Goal: Transaction & Acquisition: Purchase product/service

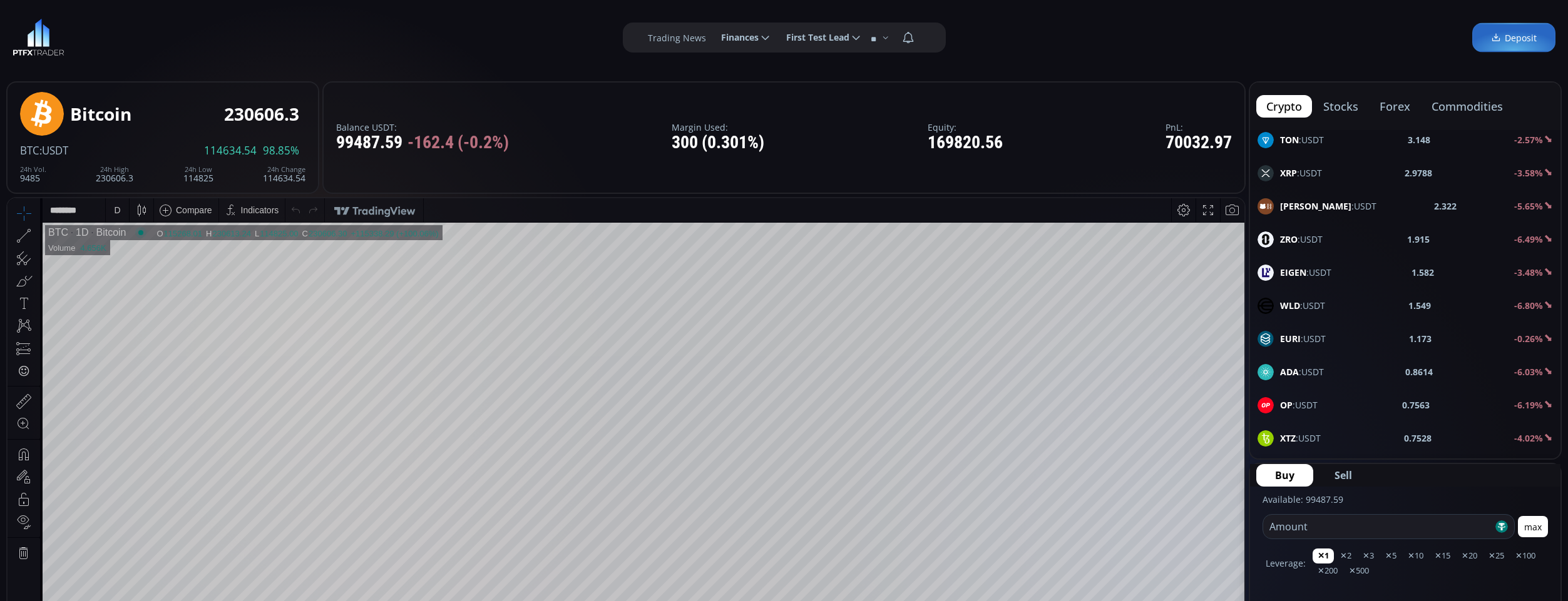
click at [156, 10] on div "**********" at bounding box center [784, 38] width 1568 height 75
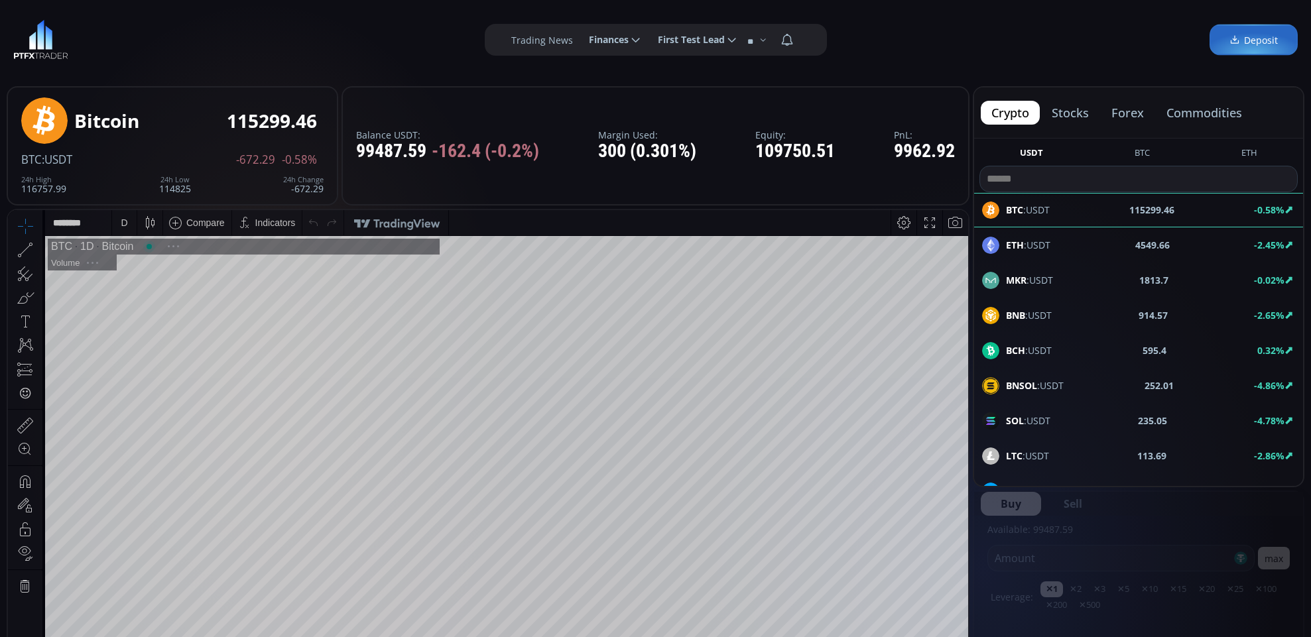
scroll to position [184, 0]
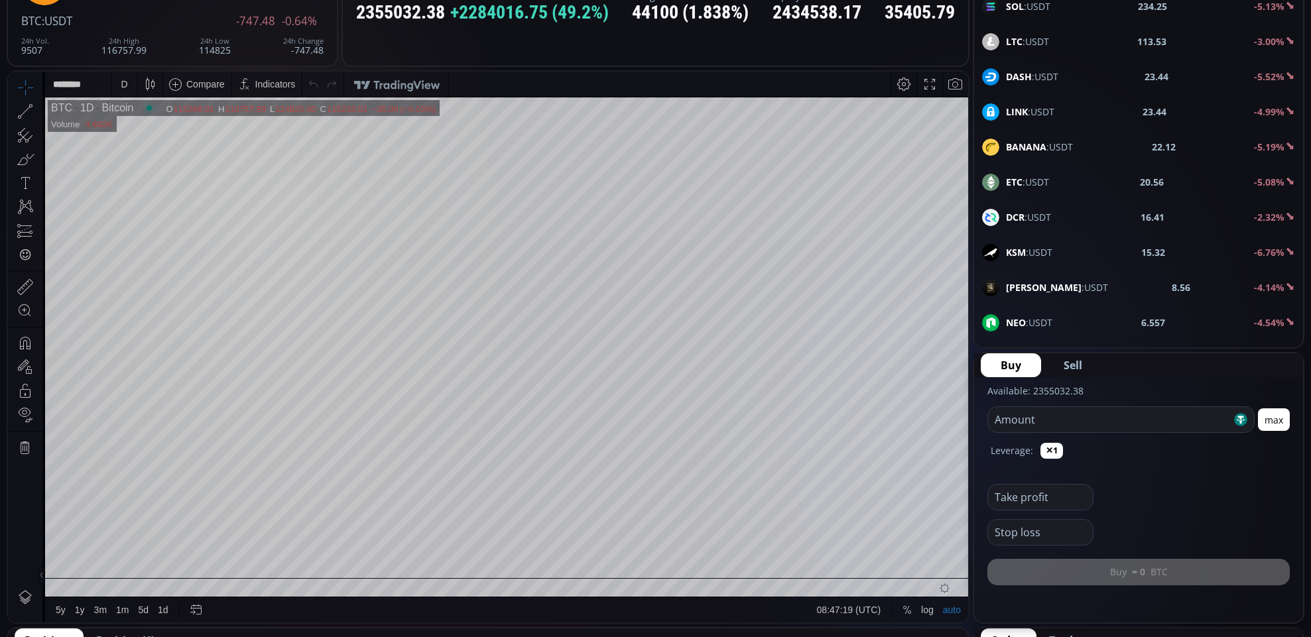
scroll to position [353, 0]
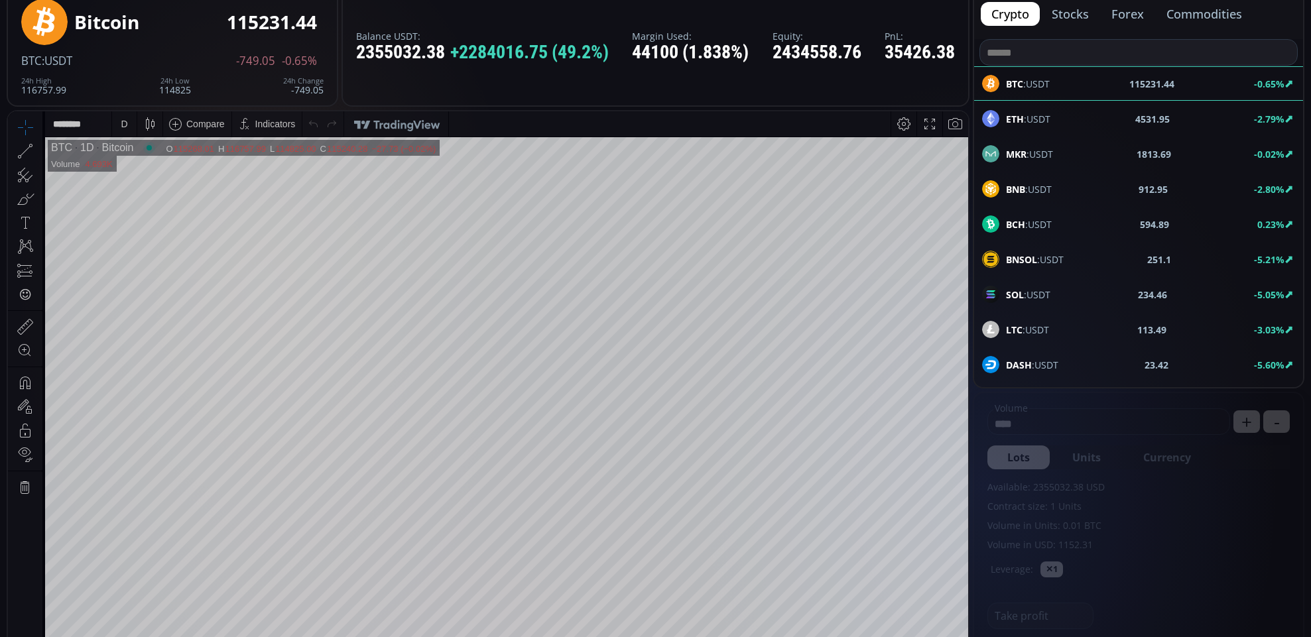
scroll to position [102, 0]
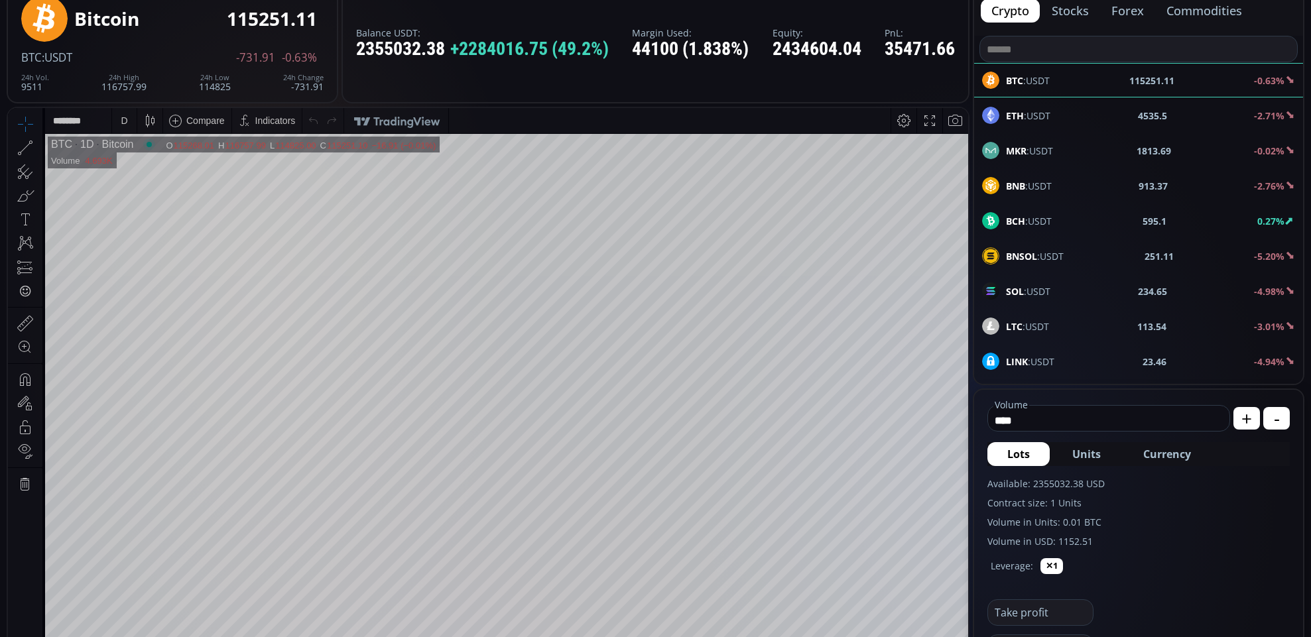
click at [1079, 454] on span "Units" at bounding box center [1087, 454] width 29 height 16
click at [1156, 460] on span "Currency" at bounding box center [1168, 454] width 48 height 16
drag, startPoint x: 1072, startPoint y: 420, endPoint x: 968, endPoint y: 412, distance: 103.8
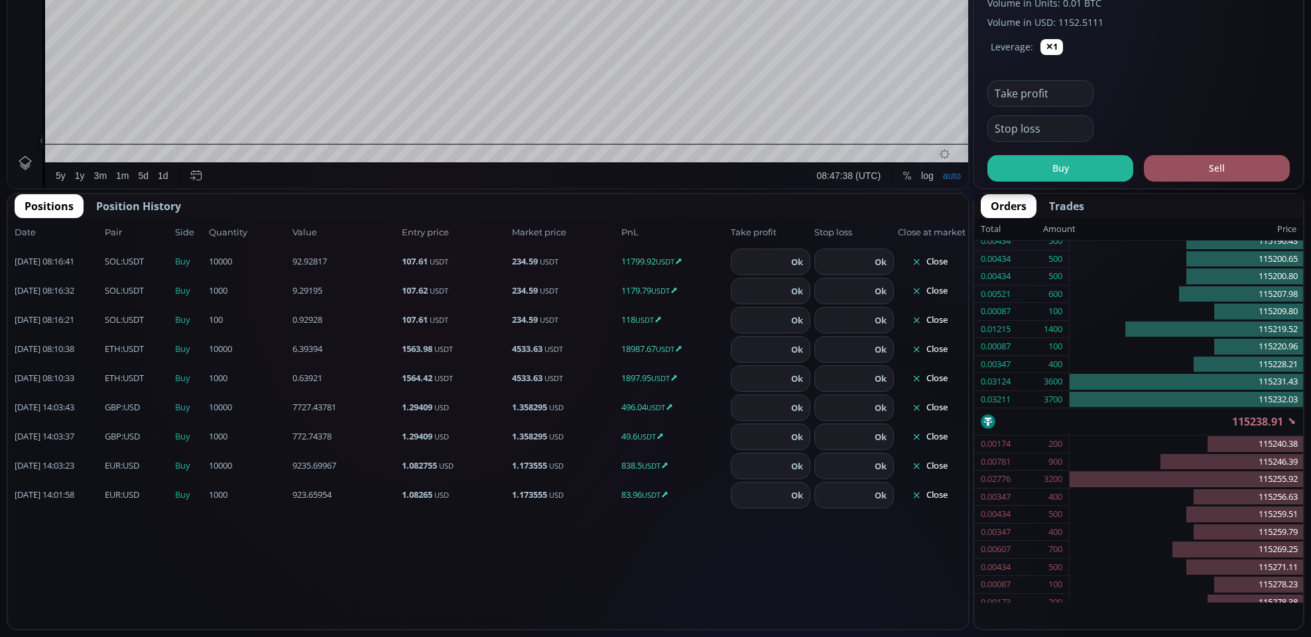
scroll to position [0, 0]
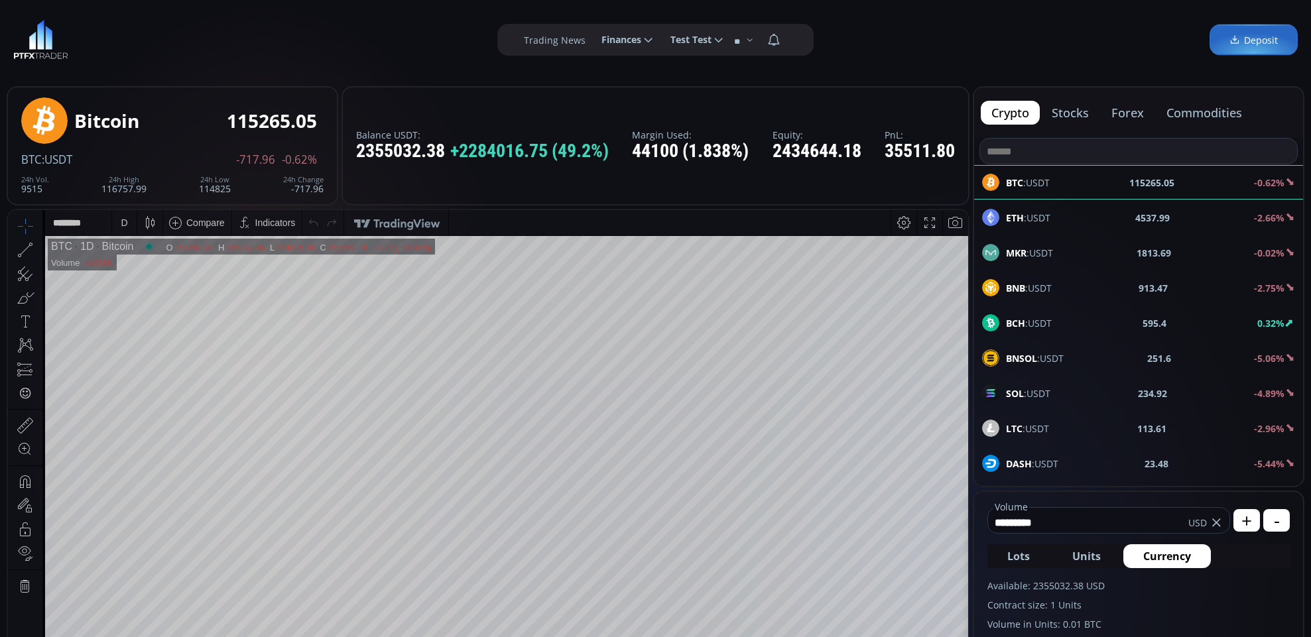
click at [1225, 113] on button "commodities" at bounding box center [1204, 113] width 97 height 24
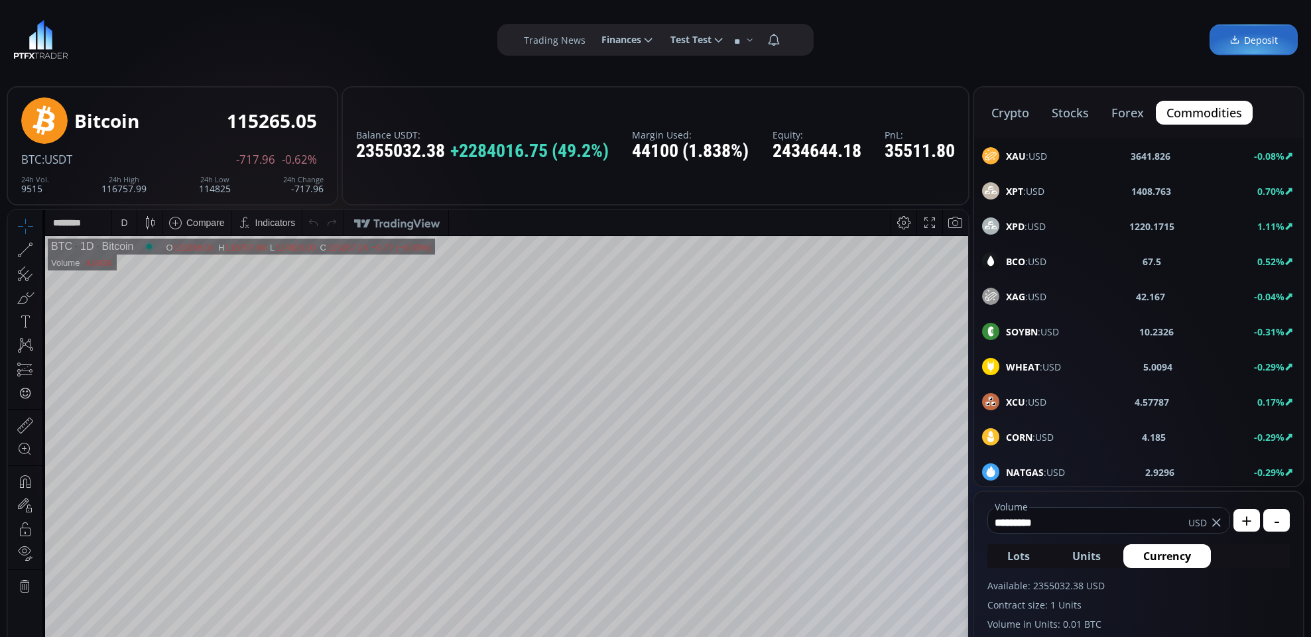
click at [1083, 142] on div "XAU :USD 3641.826 -0.08%" at bounding box center [1138, 156] width 329 height 34
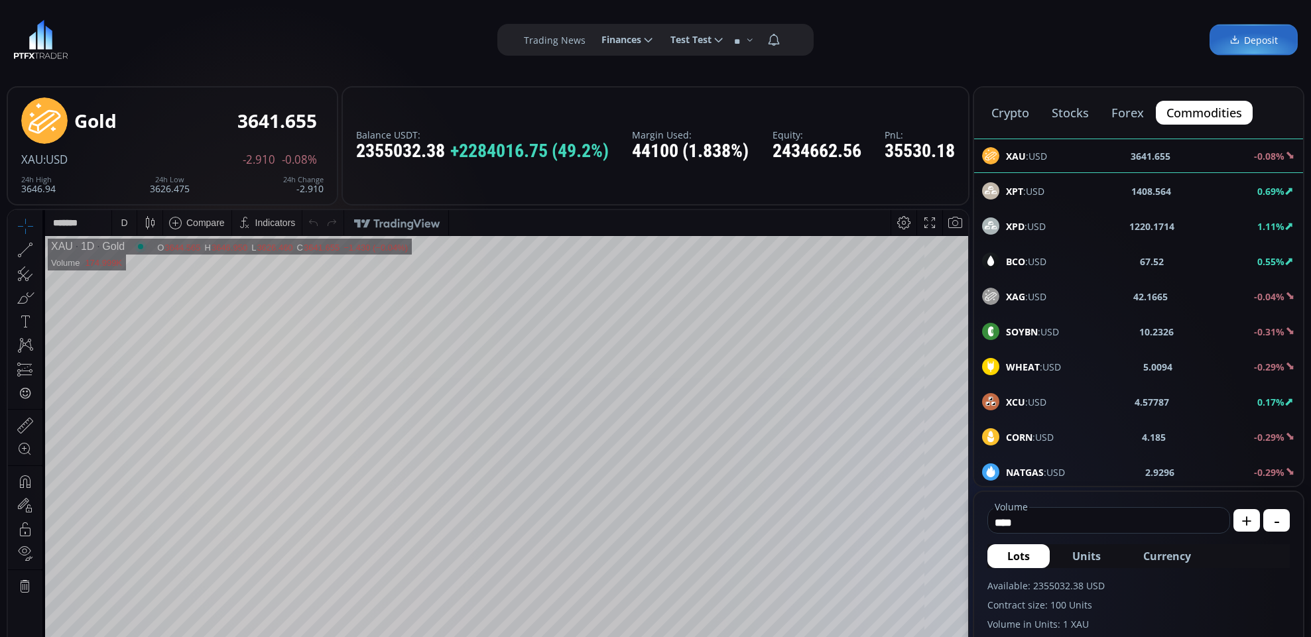
click at [1022, 185] on b "XPT" at bounding box center [1014, 191] width 17 height 13
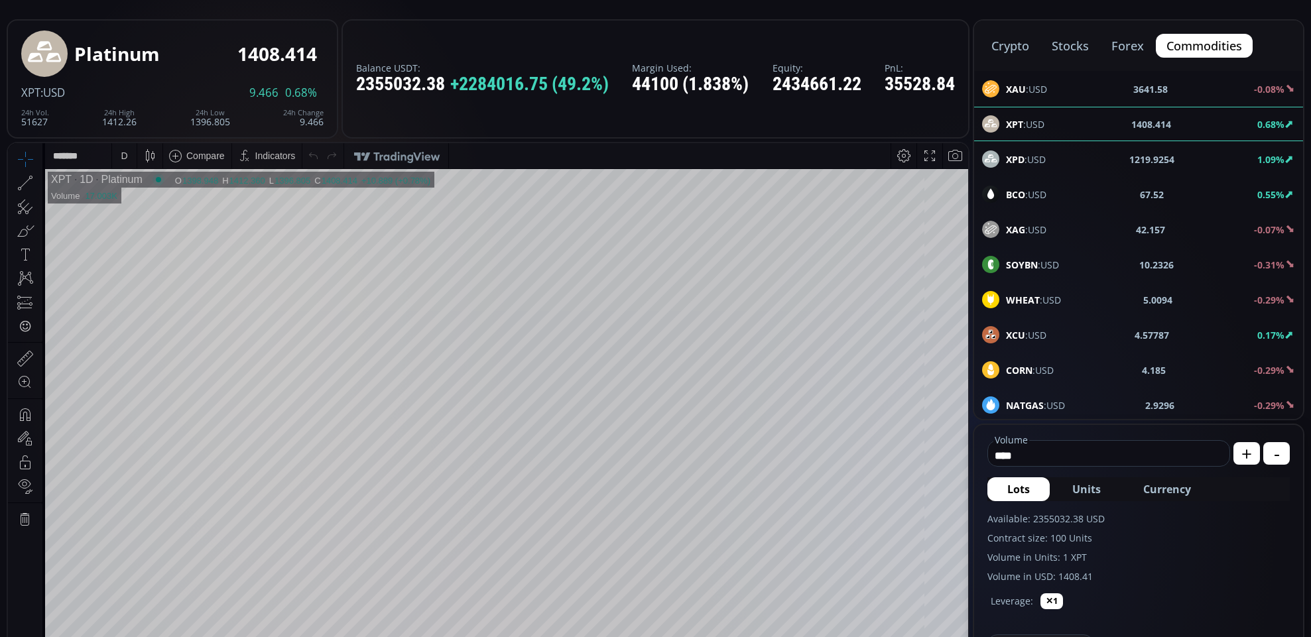
scroll to position [69, 0]
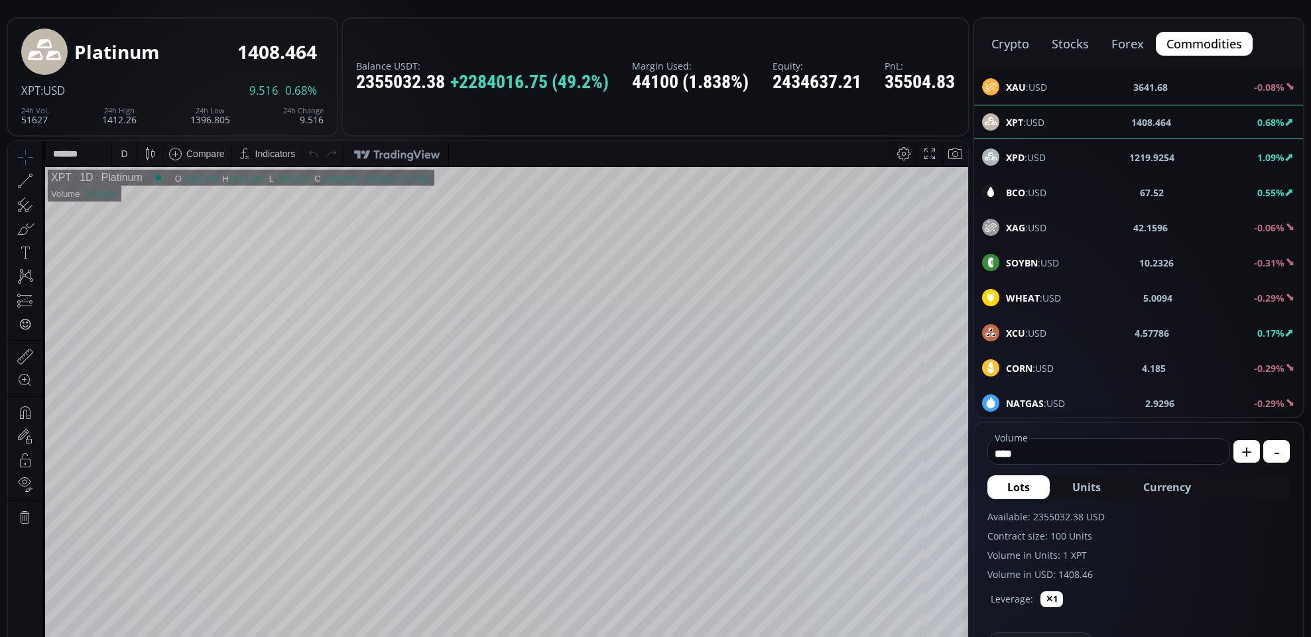
click at [1020, 153] on b "XPD" at bounding box center [1015, 157] width 19 height 13
click at [1030, 186] on span "BCO :USD" at bounding box center [1026, 193] width 40 height 14
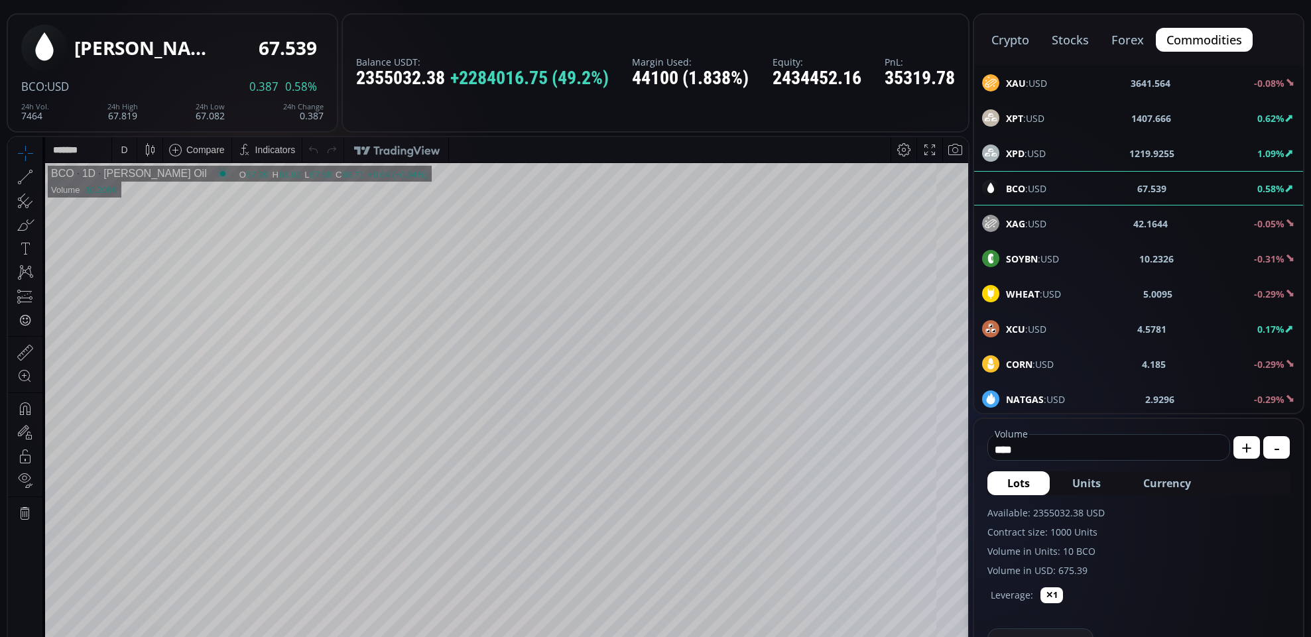
scroll to position [72, 0]
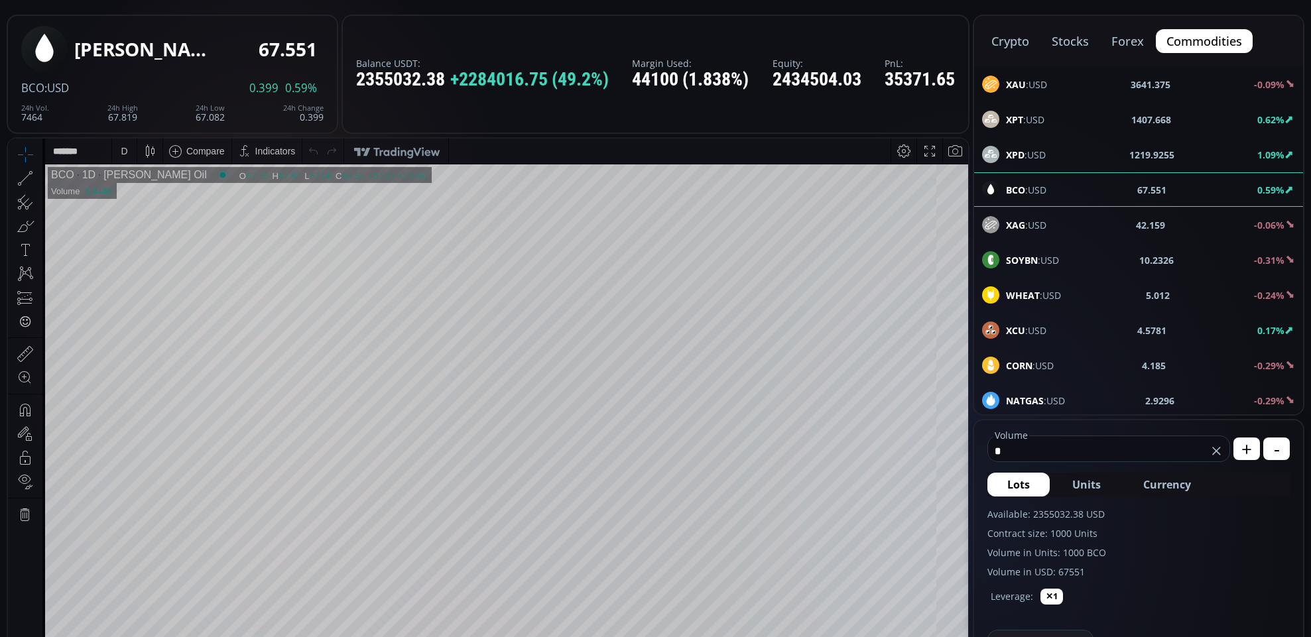
click at [1020, 151] on b "XPD" at bounding box center [1015, 155] width 19 height 13
type input "****"
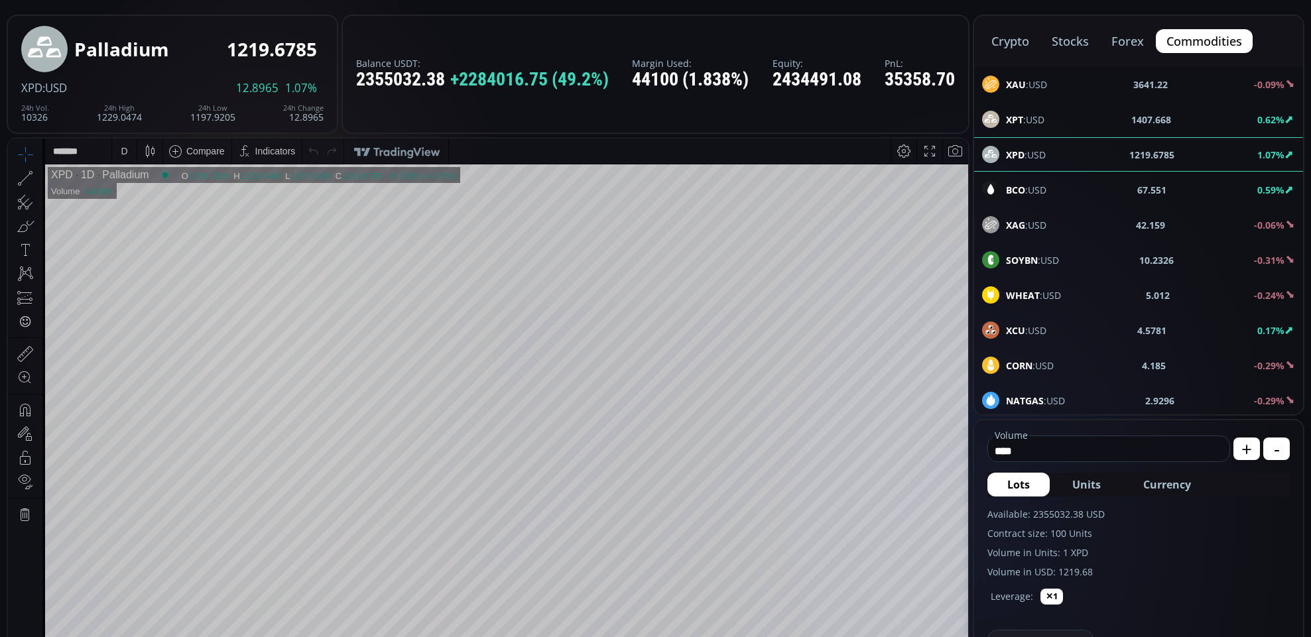
click at [1009, 189] on b "BCO" at bounding box center [1015, 190] width 19 height 13
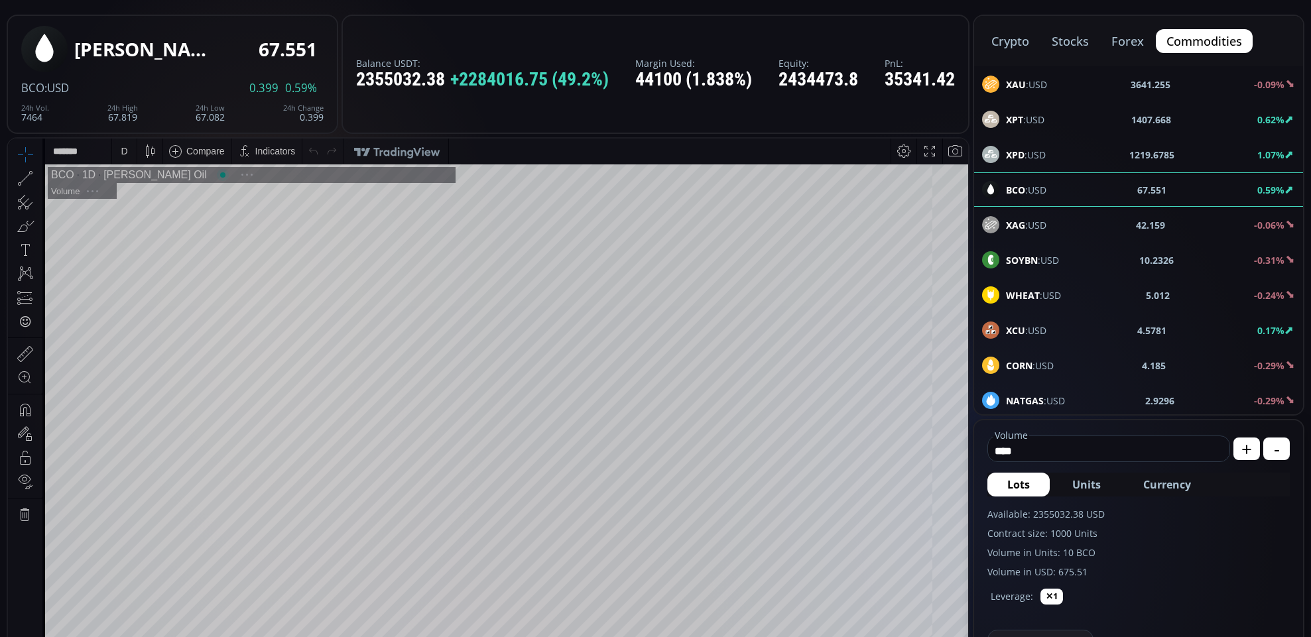
click at [1017, 233] on div "XAG :USD 42.159 -0.06%" at bounding box center [1138, 225] width 329 height 34
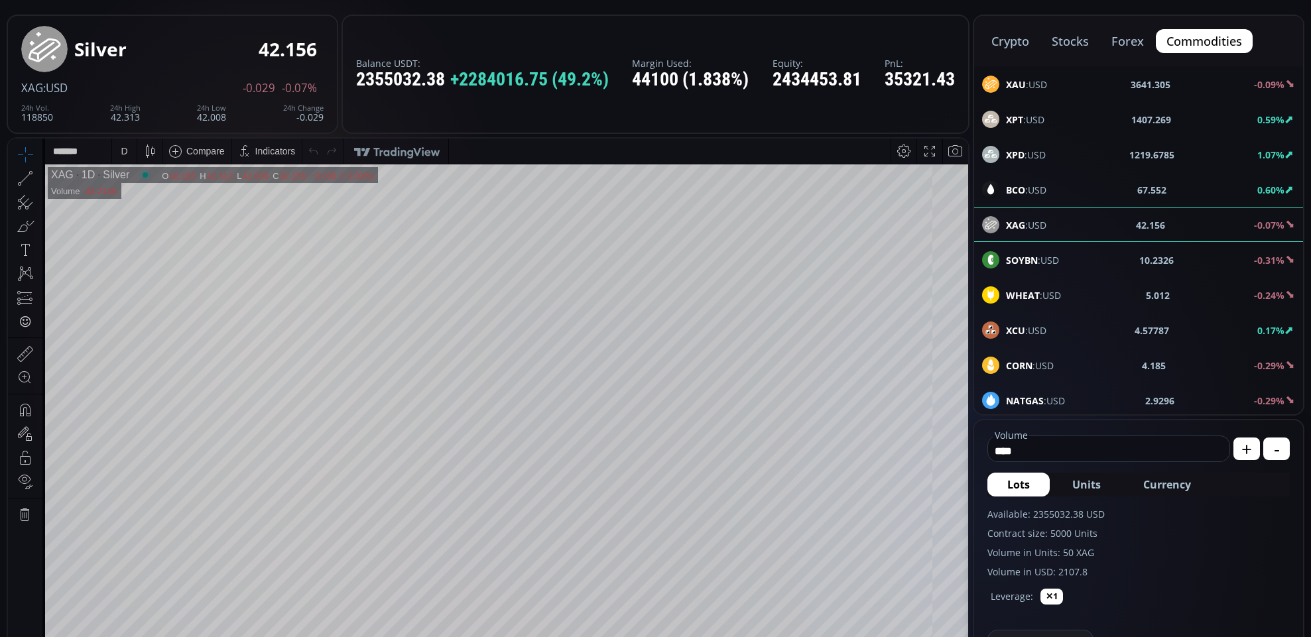
click at [1006, 192] on div "BCO :USD" at bounding box center [1014, 189] width 64 height 17
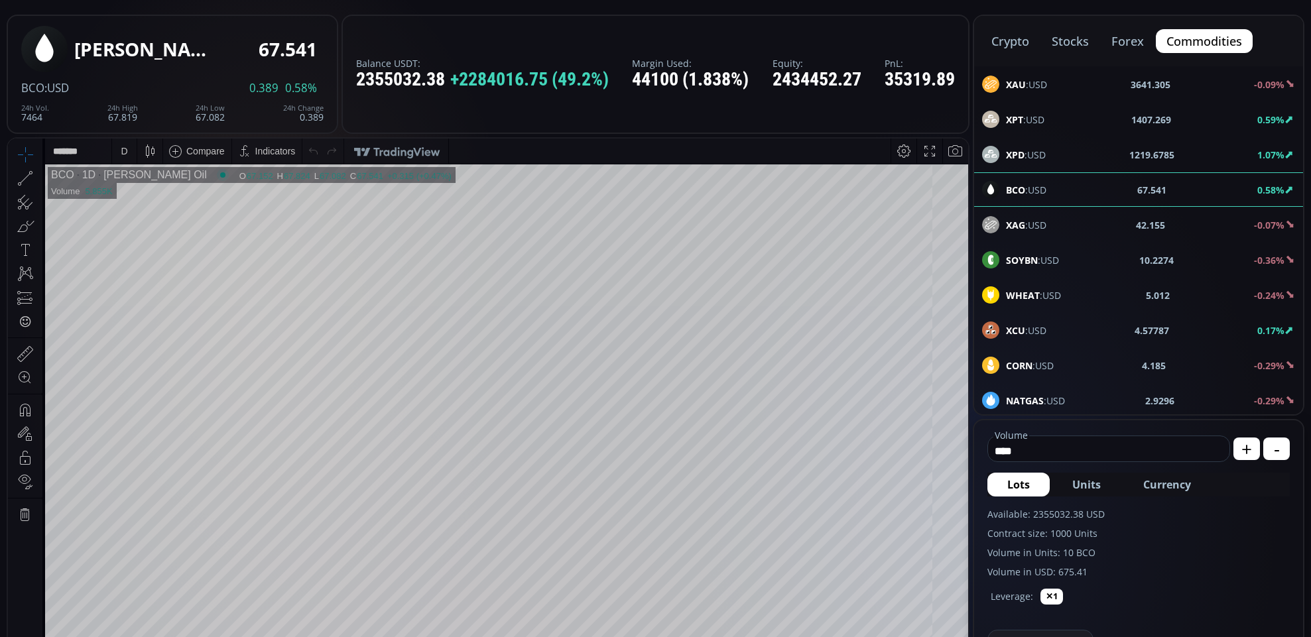
click at [1006, 232] on div "XAG :USD" at bounding box center [1014, 224] width 64 height 17
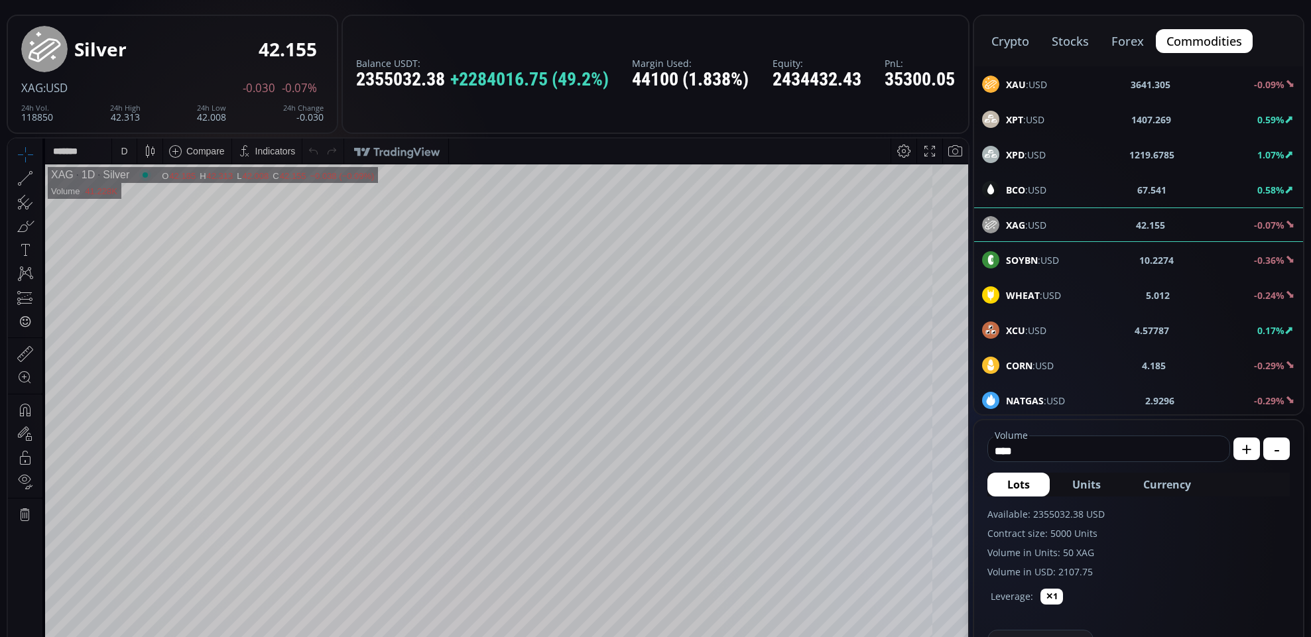
click at [1024, 259] on b "SOYBN" at bounding box center [1022, 260] width 32 height 13
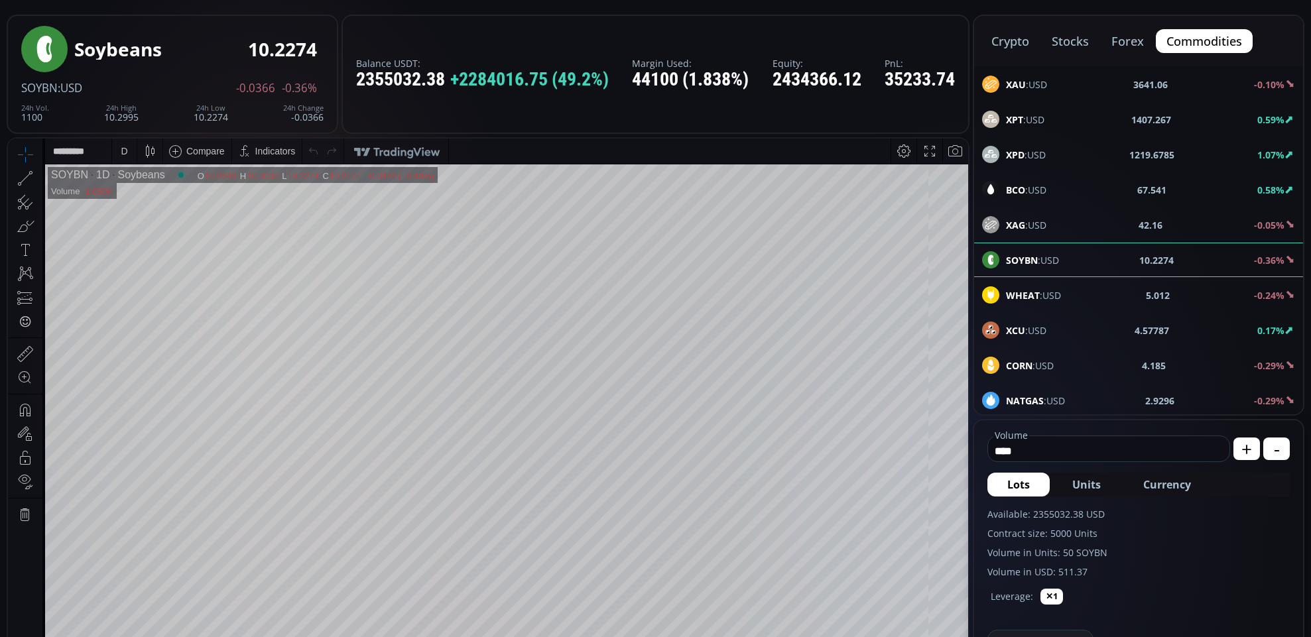
scroll to position [39, 0]
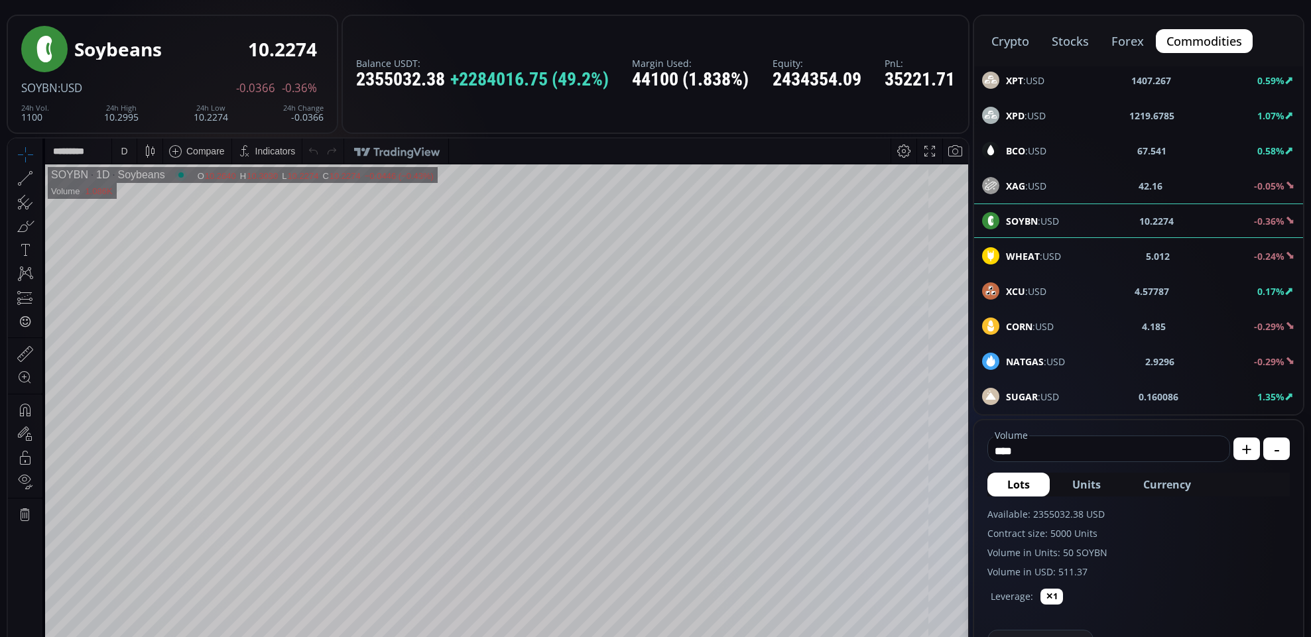
drag, startPoint x: 1042, startPoint y: 251, endPoint x: 1154, endPoint y: 249, distance: 112.1
click at [1043, 251] on span "WHEAT :USD" at bounding box center [1033, 256] width 55 height 14
click at [1084, 297] on div "XCU :USD 4.57787 0.17%" at bounding box center [1138, 291] width 313 height 17
